Goal: Complete application form: Complete application form

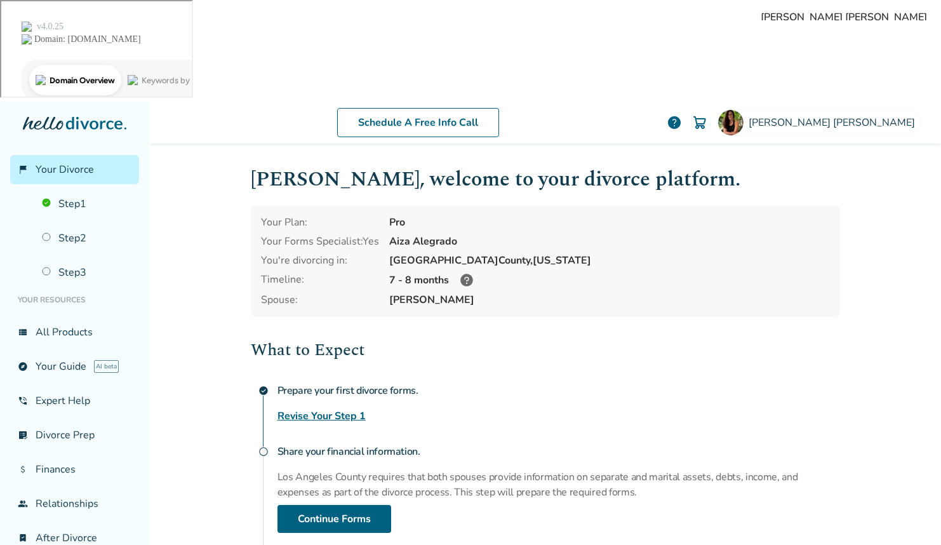
scroll to position [92, 0]
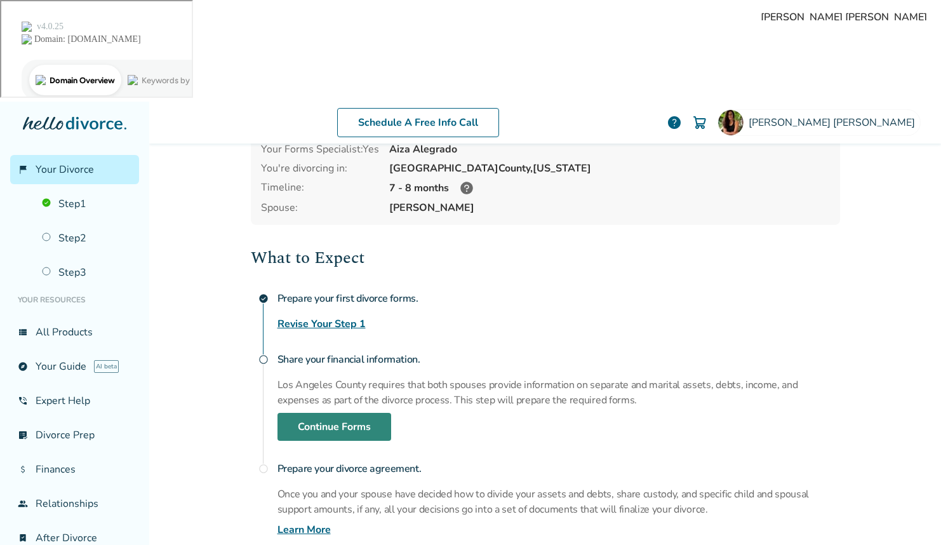
click at [351, 413] on link "Continue Forms" at bounding box center [334, 427] width 114 height 28
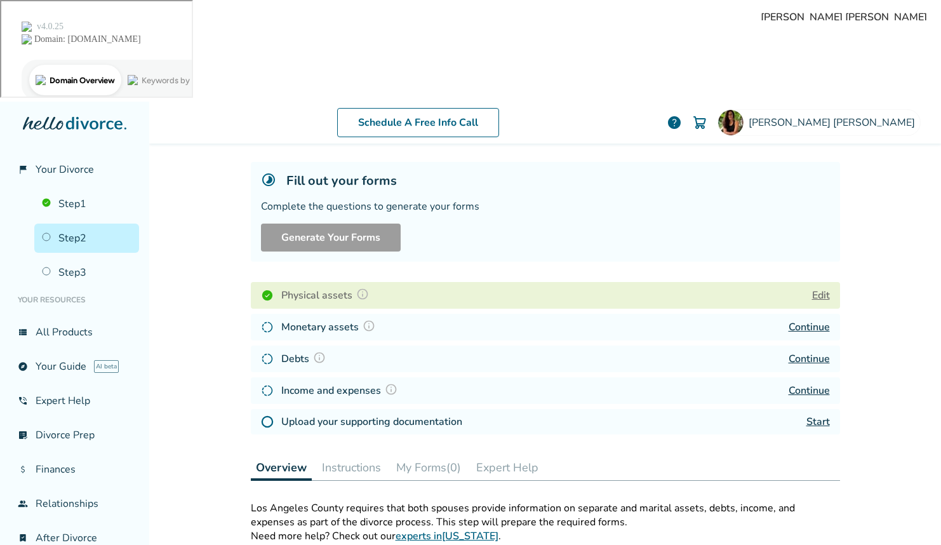
click at [360, 288] on img at bounding box center [362, 294] width 13 height 13
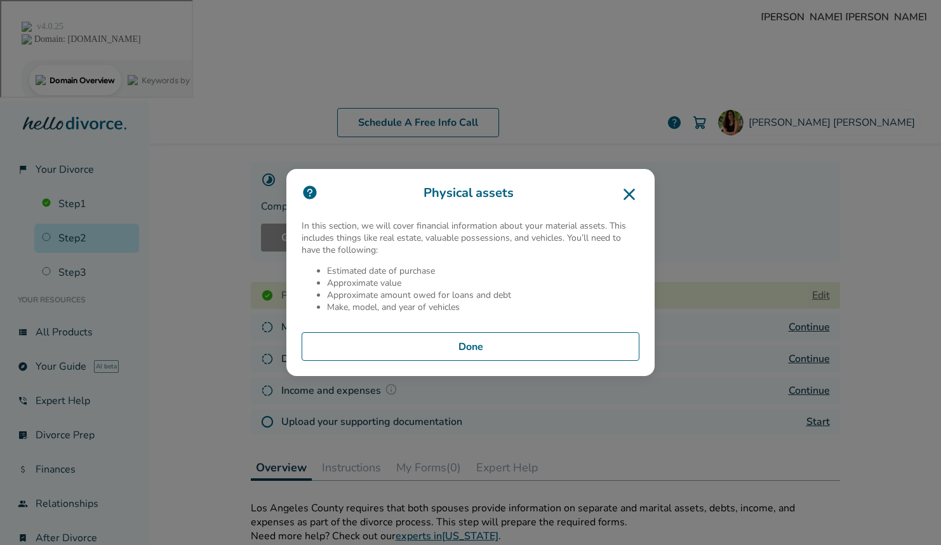
click at [497, 343] on button "Done" at bounding box center [471, 346] width 338 height 29
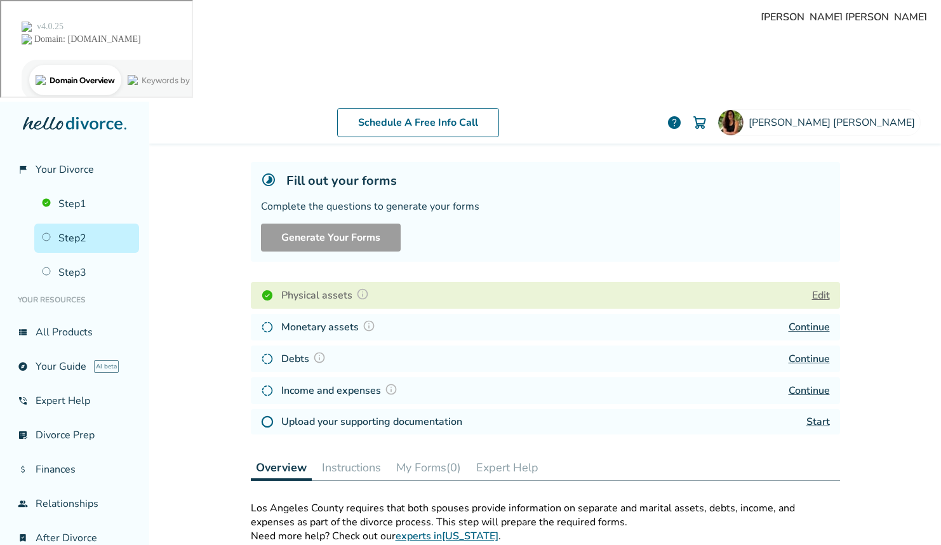
click at [801, 352] on link "Continue" at bounding box center [808, 359] width 41 height 14
